Goal: Find contact information: Find contact information

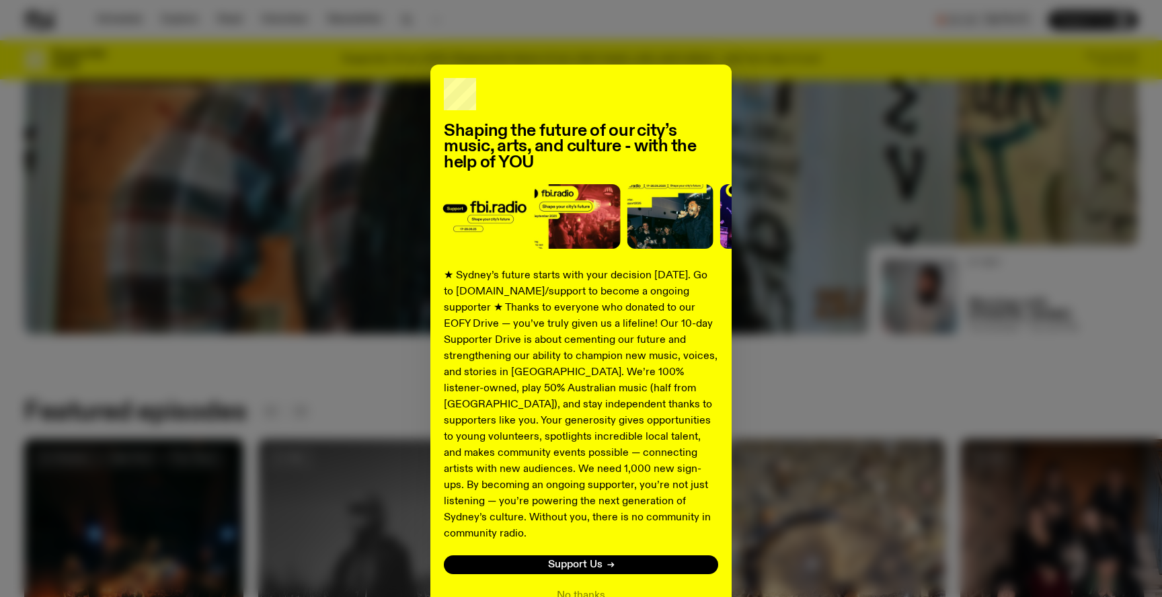
scroll to position [409, 0]
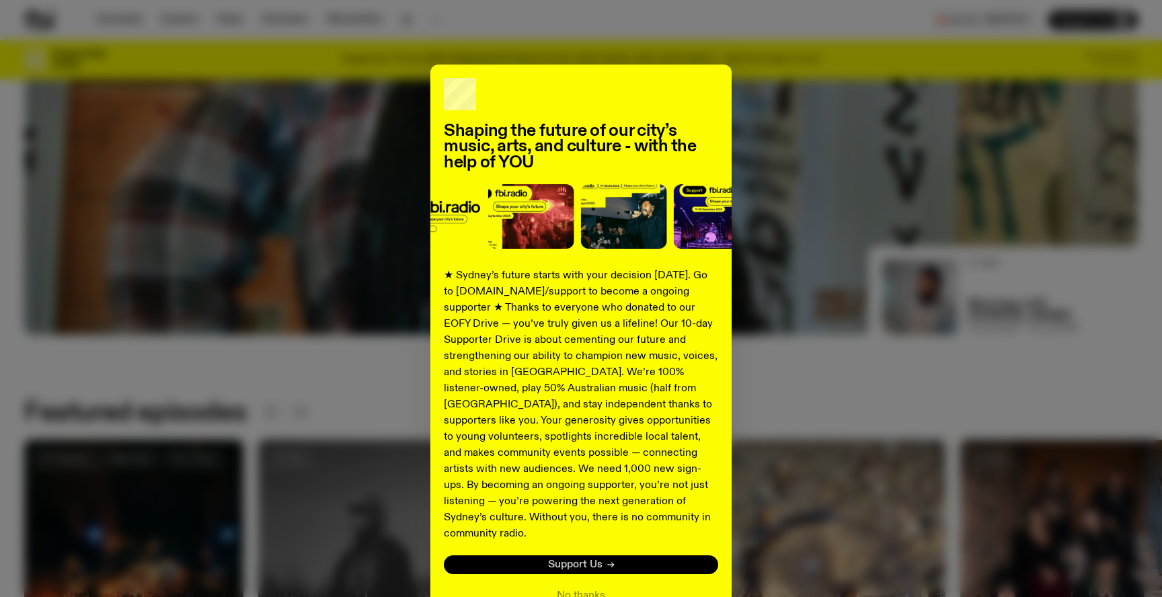
click at [599, 560] on span "Support Us" at bounding box center [575, 565] width 54 height 10
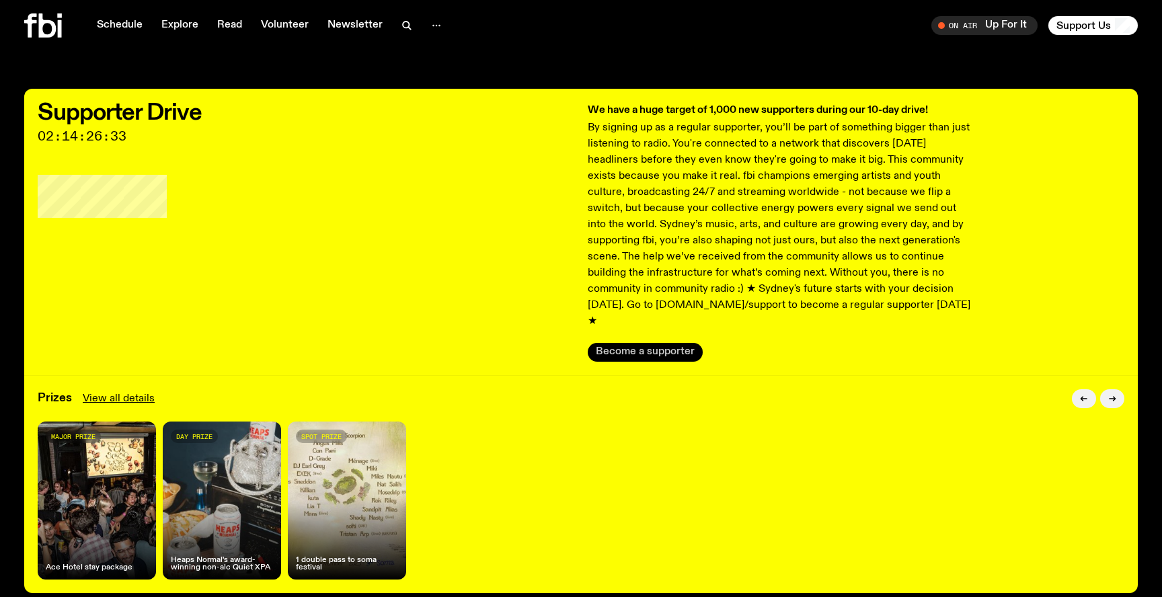
click at [651, 343] on button "Become a supporter" at bounding box center [645, 352] width 115 height 19
click at [1077, 23] on span "Support Us" at bounding box center [1084, 26] width 54 height 12
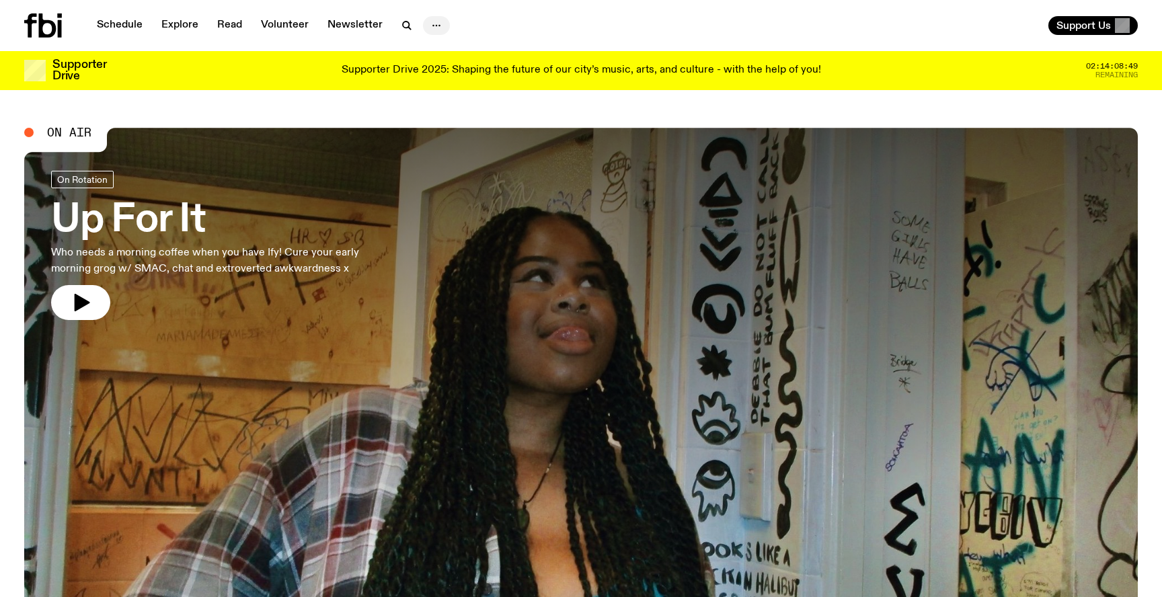
click at [438, 29] on icon "button" at bounding box center [436, 25] width 16 height 16
click at [442, 78] on link "Contact" at bounding box center [436, 76] width 67 height 19
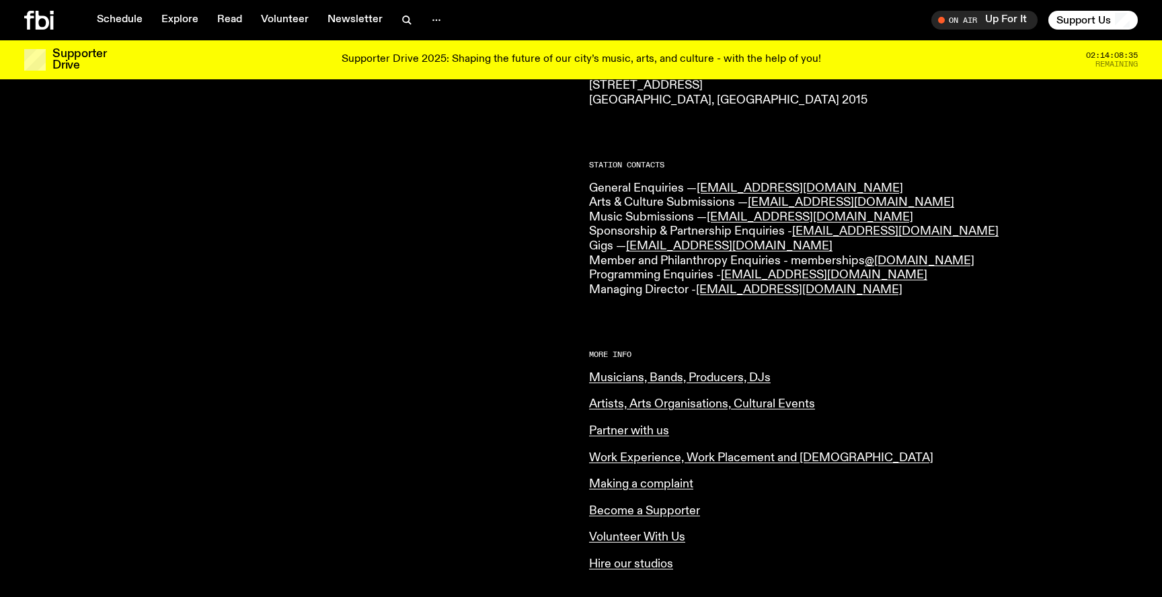
scroll to position [270, 0]
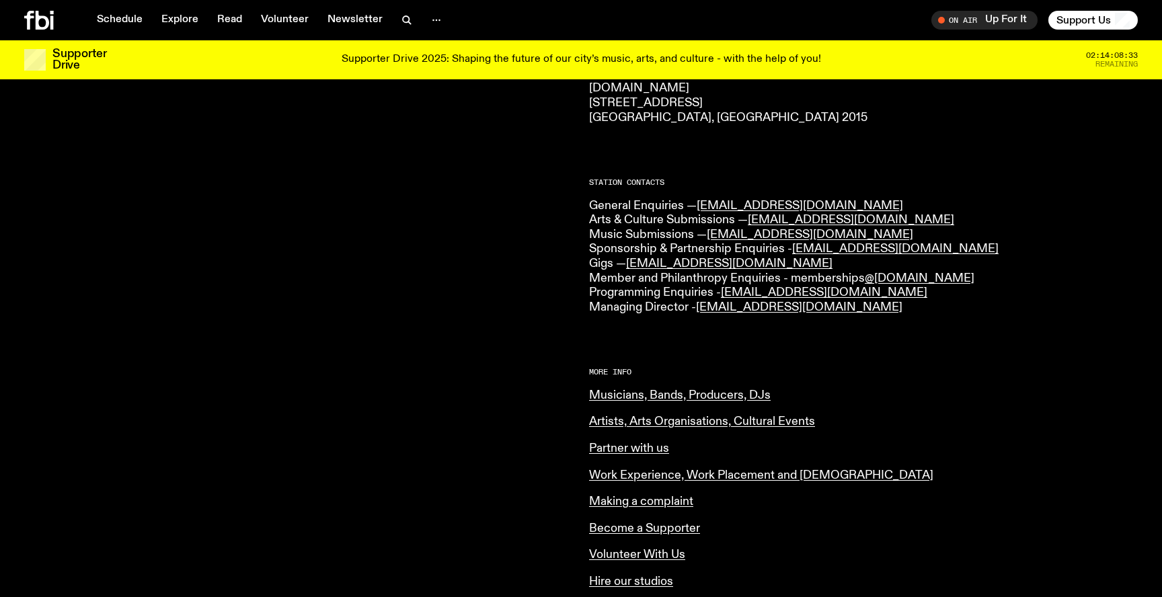
click at [659, 222] on p "General Enquiries — info@fbiradio.com Arts & Culture Submissions — culture@fbir…" at bounding box center [863, 257] width 549 height 116
click at [658, 240] on p "General Enquiries — info@fbiradio.com Arts & Culture Submissions — culture@fbir…" at bounding box center [863, 257] width 549 height 116
click at [656, 251] on p "General Enquiries — info@fbiradio.com Arts & Culture Submissions — culture@fbir…" at bounding box center [863, 257] width 549 height 116
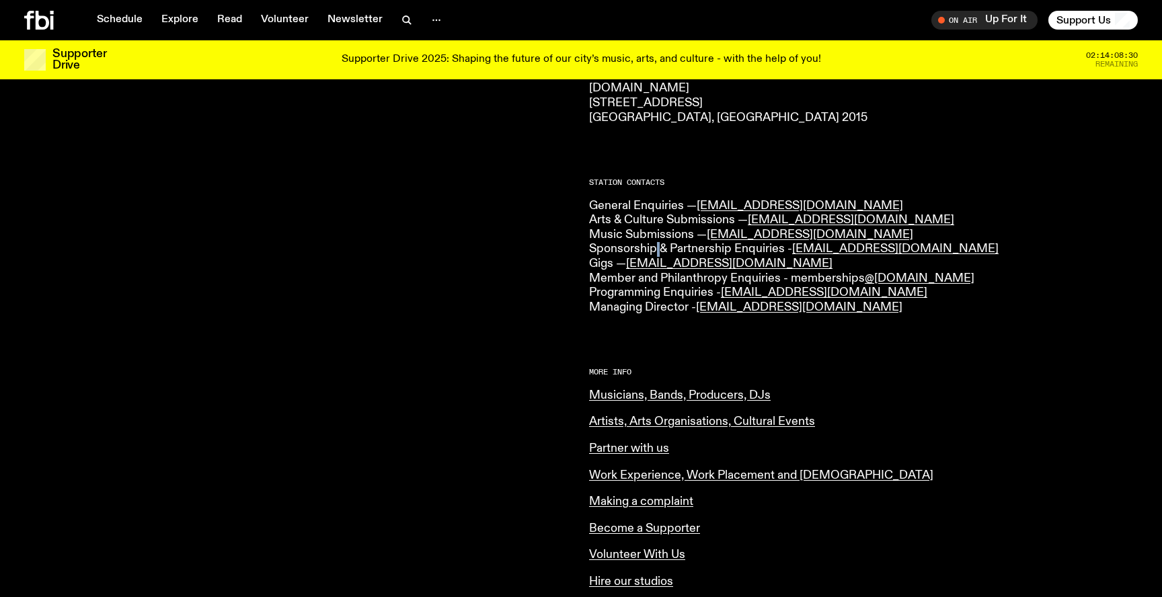
click at [656, 251] on p "General Enquiries — info@fbiradio.com Arts & Culture Submissions — culture@fbir…" at bounding box center [863, 257] width 549 height 116
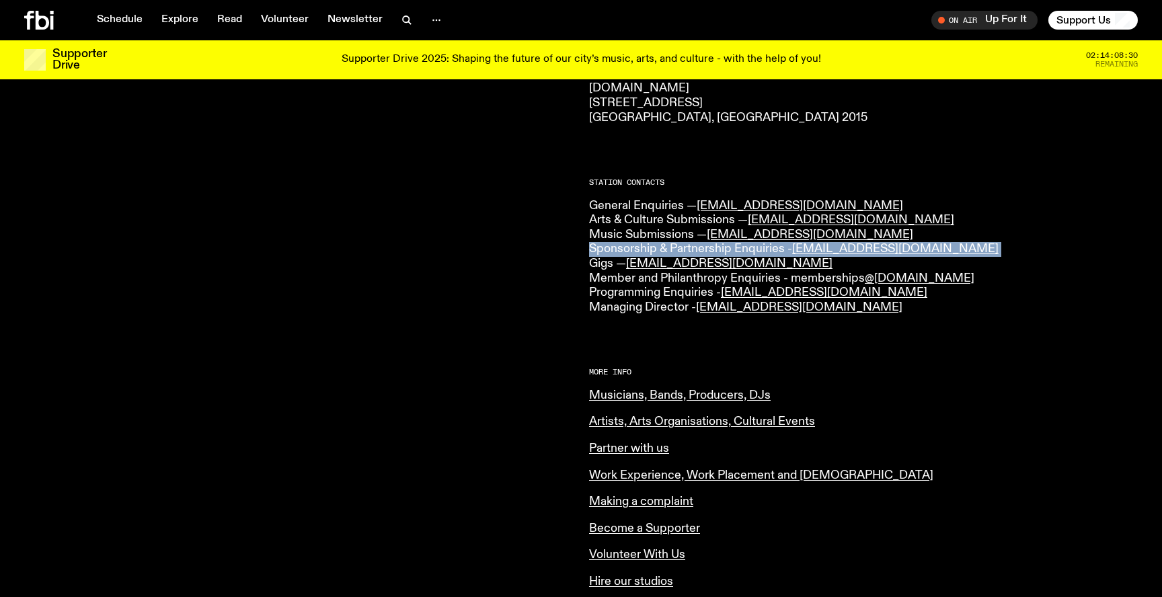
click at [656, 251] on p "General Enquiries — info@fbiradio.com Arts & Culture Submissions — culture@fbir…" at bounding box center [863, 257] width 549 height 116
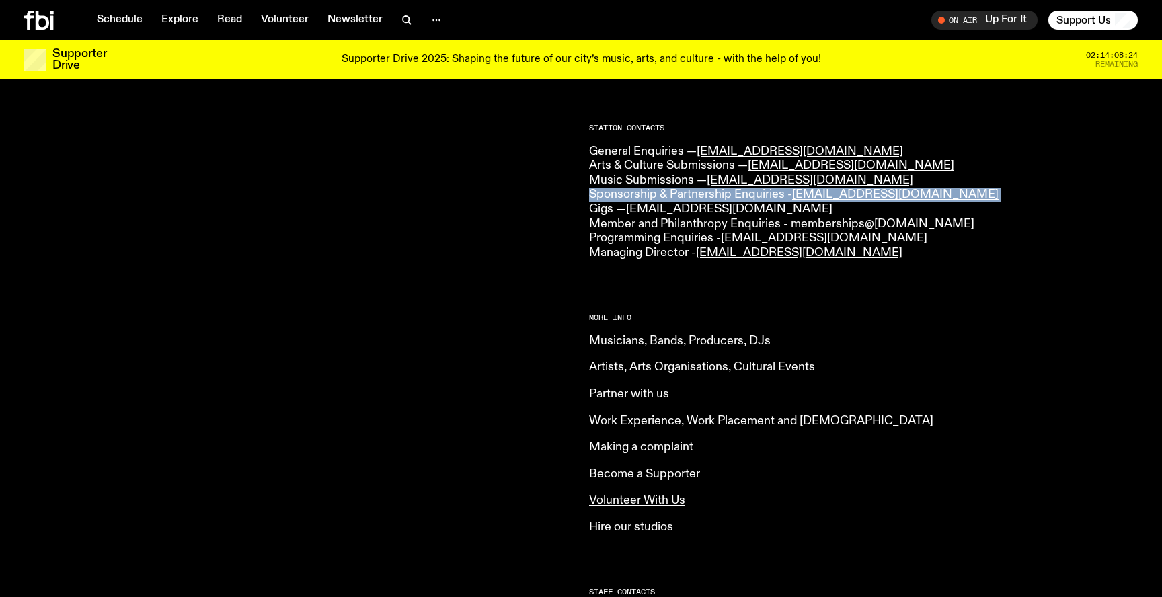
scroll to position [319, 0]
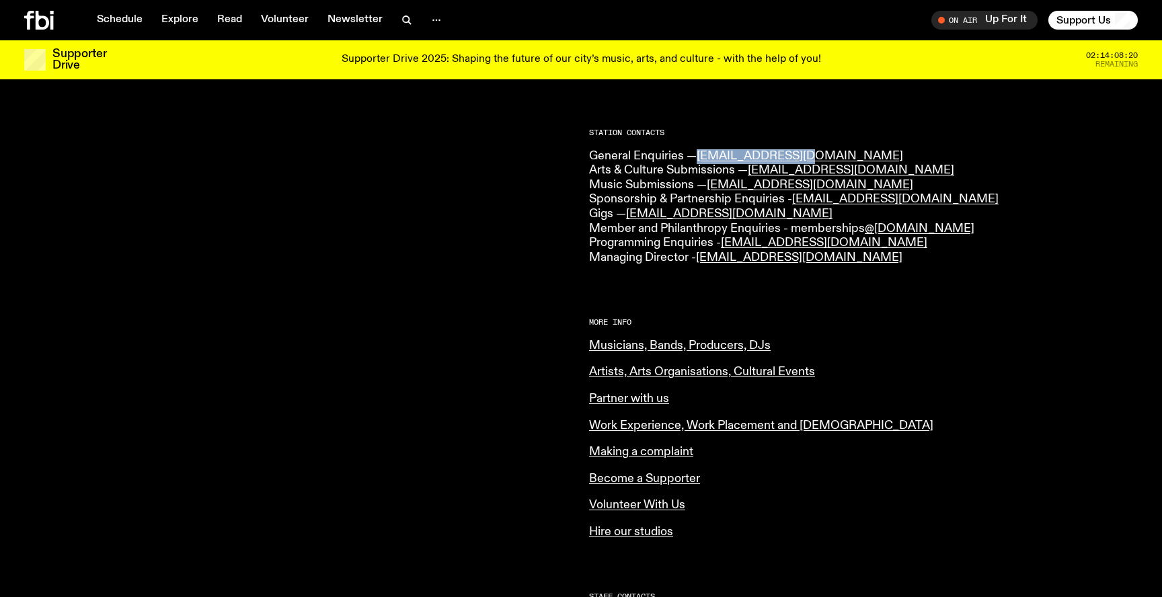
drag, startPoint x: 801, startPoint y: 160, endPoint x: 699, endPoint y: 159, distance: 102.2
click at [699, 159] on p "General Enquiries — info@fbiradio.com Arts & Culture Submissions — culture@fbir…" at bounding box center [863, 207] width 549 height 116
copy link "info@fbiradio.com"
click at [385, 142] on div at bounding box center [298, 262] width 549 height 788
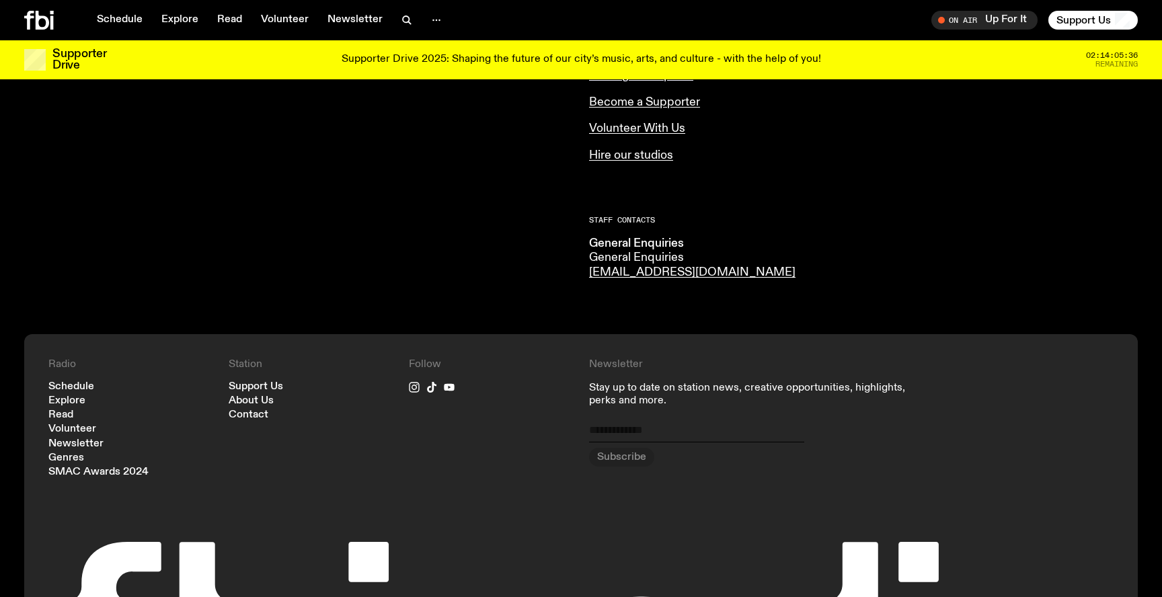
scroll to position [704, 0]
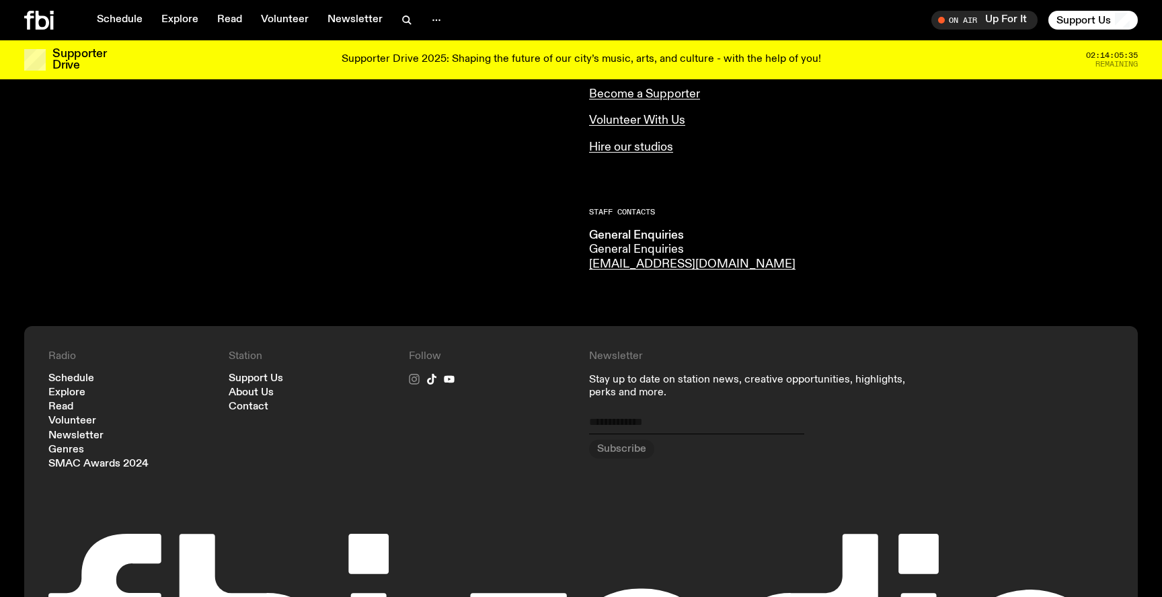
click at [414, 381] on icon at bounding box center [415, 379] width 6 height 6
